Goal: Navigation & Orientation: Go to known website

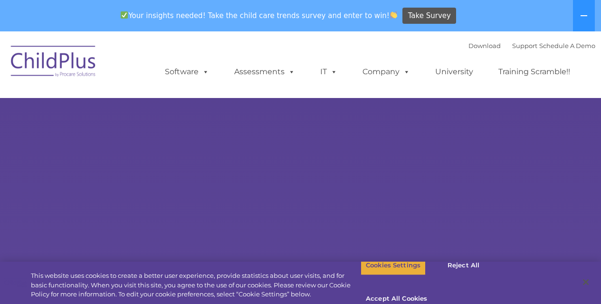
select select "MEDIUM"
click at [582, 18] on icon at bounding box center [584, 16] width 8 height 8
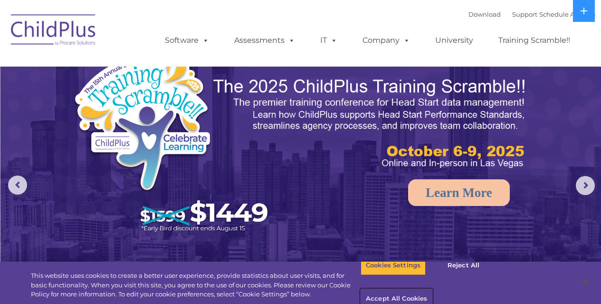
click at [432, 289] on button "Accept All Cookies" at bounding box center [397, 299] width 72 height 20
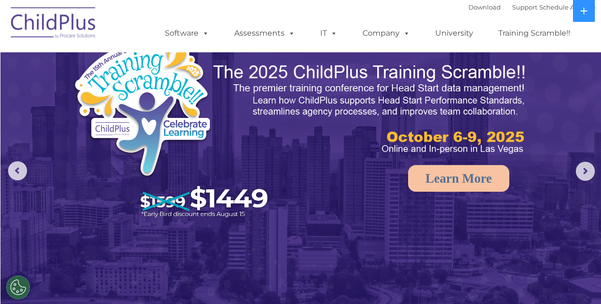
click at [57, 29] on img at bounding box center [53, 24] width 95 height 48
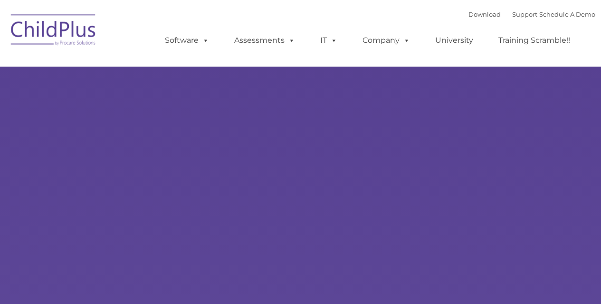
type input ""
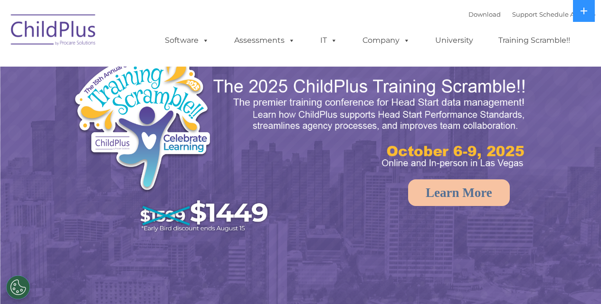
select select "MEDIUM"
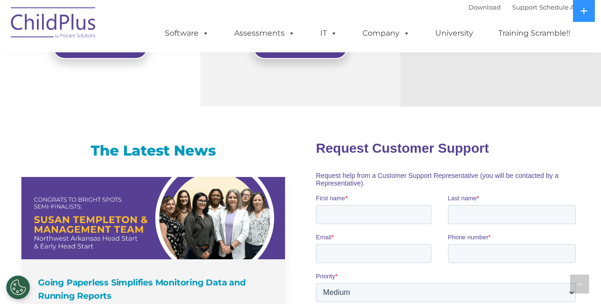
scroll to position [534, 0]
